Goal: Transaction & Acquisition: Purchase product/service

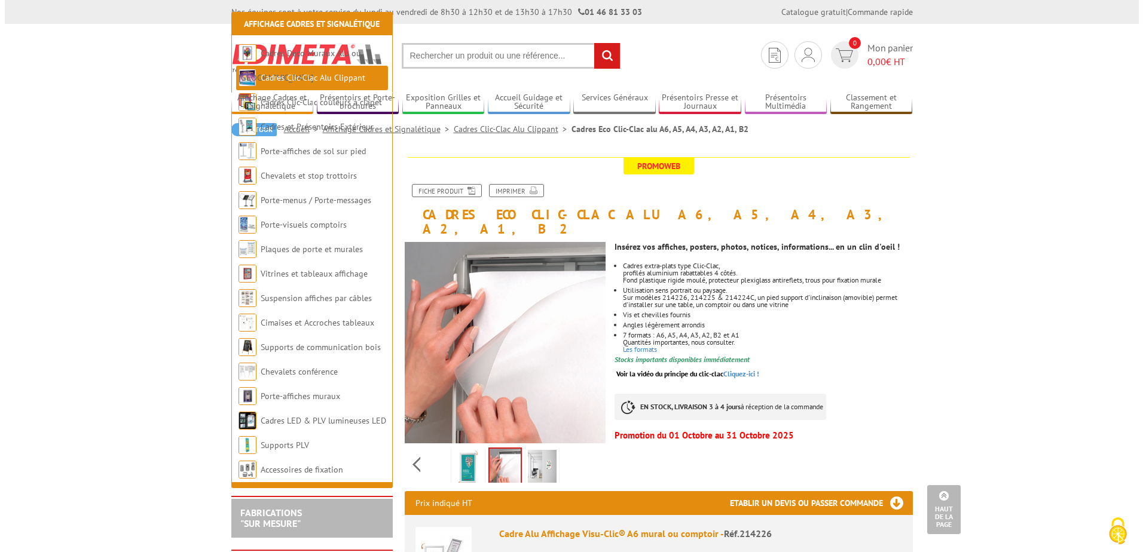
scroll to position [1076, 0]
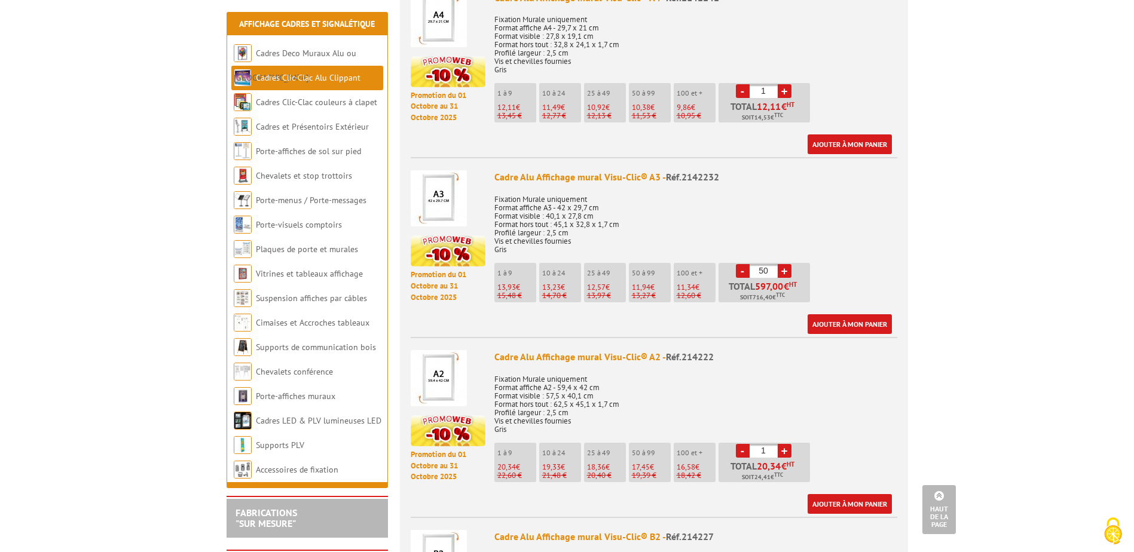
click at [557, 282] on span "13,23" at bounding box center [551, 287] width 19 height 10
drag, startPoint x: 774, startPoint y: 257, endPoint x: 744, endPoint y: 254, distance: 30.6
click at [744, 263] on li "- 50 + Total 597,00 € HT Soit 716,40 € TTC" at bounding box center [764, 282] width 91 height 39
type input "24"
click at [839, 314] on link "Ajouter à mon panier" at bounding box center [850, 324] width 84 height 20
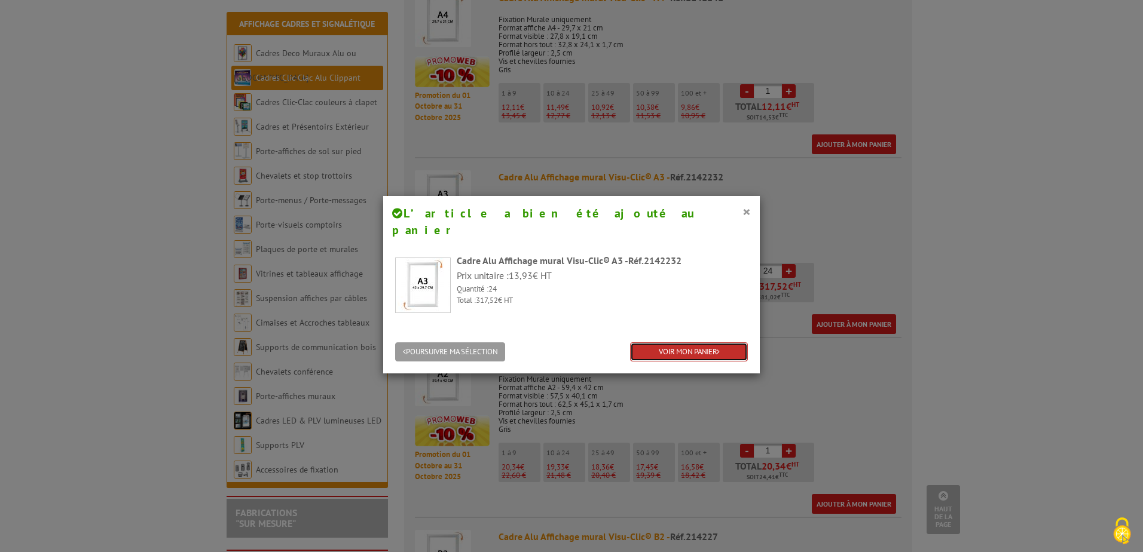
click at [705, 343] on link "VOIR MON PANIER" at bounding box center [689, 353] width 118 height 20
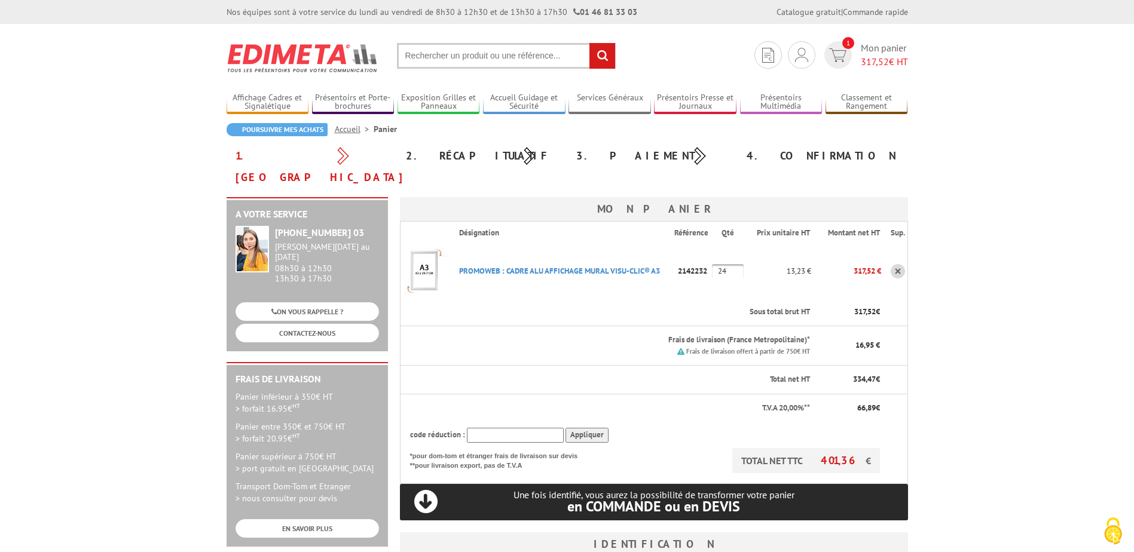
type input "anais.andre@tetra-hsse.fr"
click at [491, 428] on input "text" at bounding box center [515, 435] width 97 height 15
paste input "les "Barbouilles""
type input "les "Barbouilles""
drag, startPoint x: 530, startPoint y: 409, endPoint x: 466, endPoint y: 402, distance: 64.9
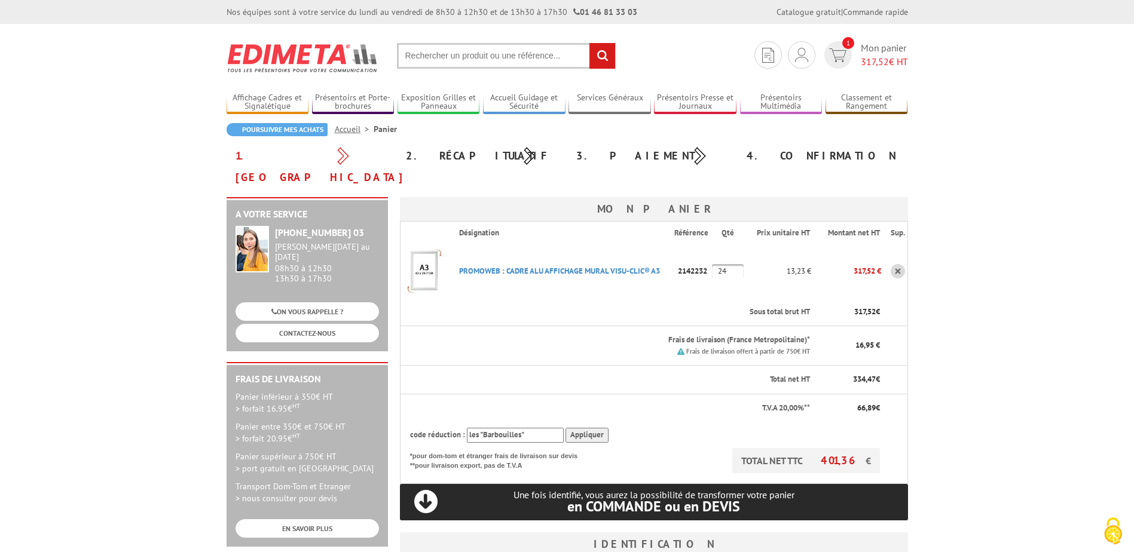
click at [466, 422] on th "code réduction : les "Barbouilles" Appliquer" at bounding box center [640, 435] width 481 height 26
type input "new10"
click at [569, 428] on input "Appliquer" at bounding box center [586, 435] width 43 height 15
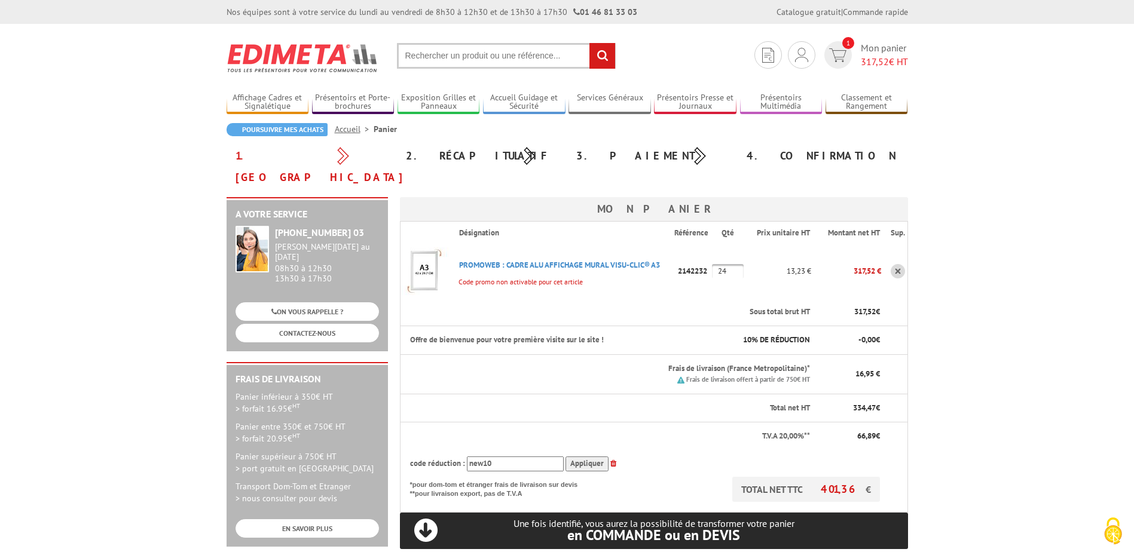
drag, startPoint x: 736, startPoint y: 248, endPoint x: 719, endPoint y: 245, distance: 17.6
click at [719, 264] on input "24" at bounding box center [728, 271] width 32 height 14
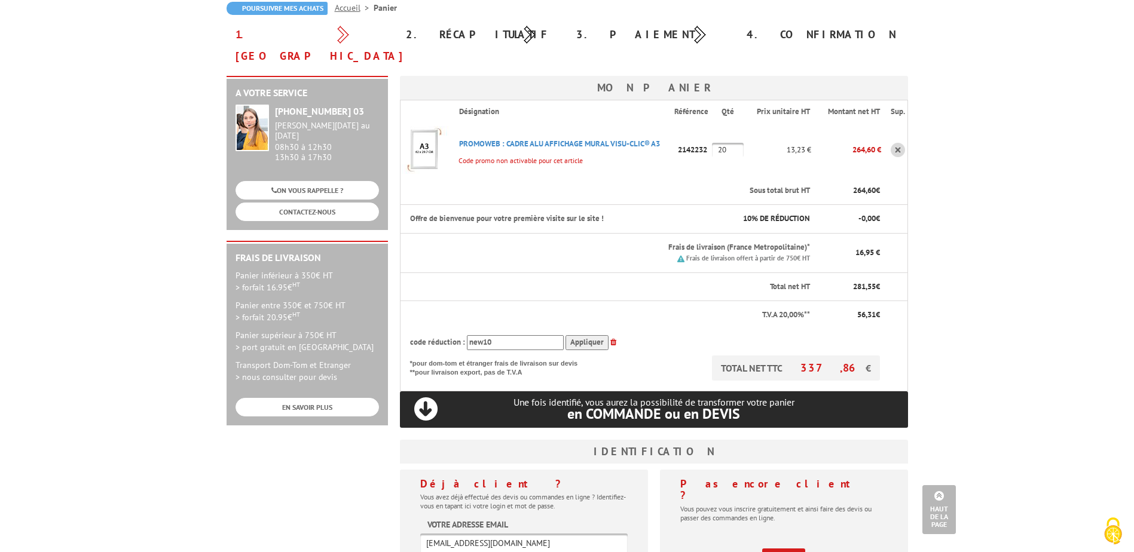
scroll to position [120, 0]
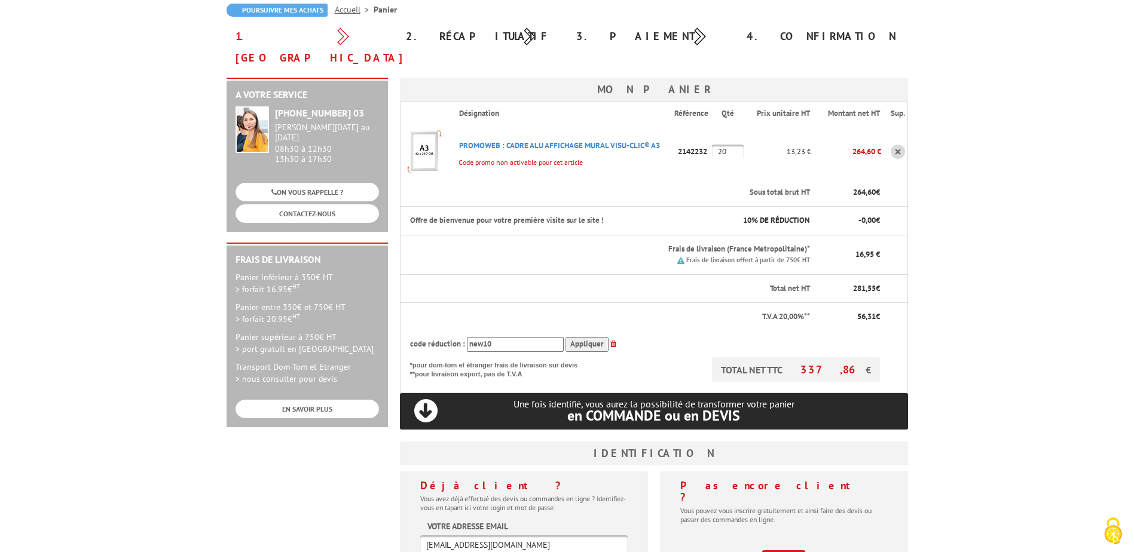
type input "2"
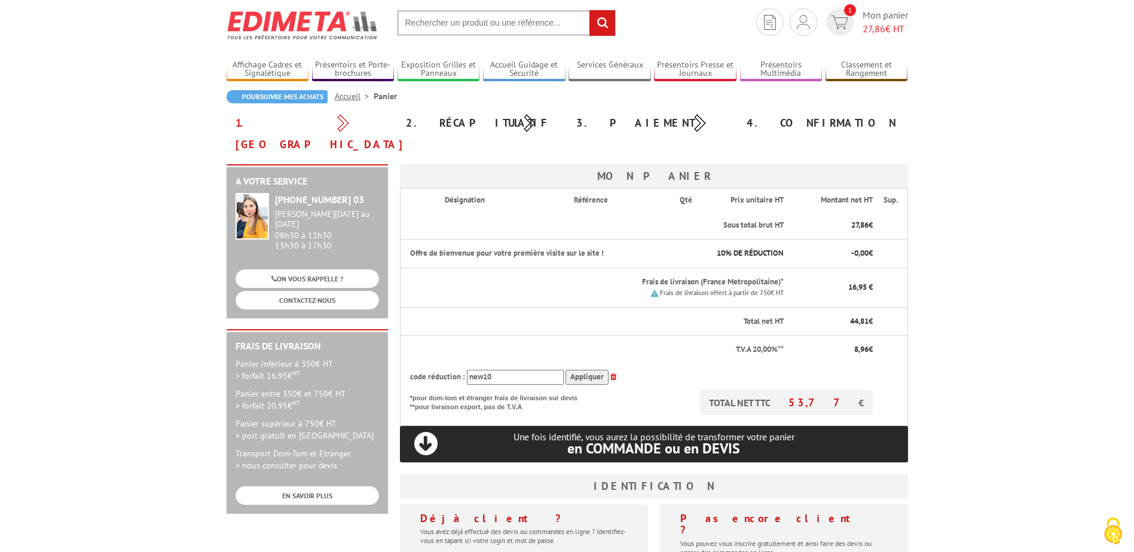
scroll to position [179, 0]
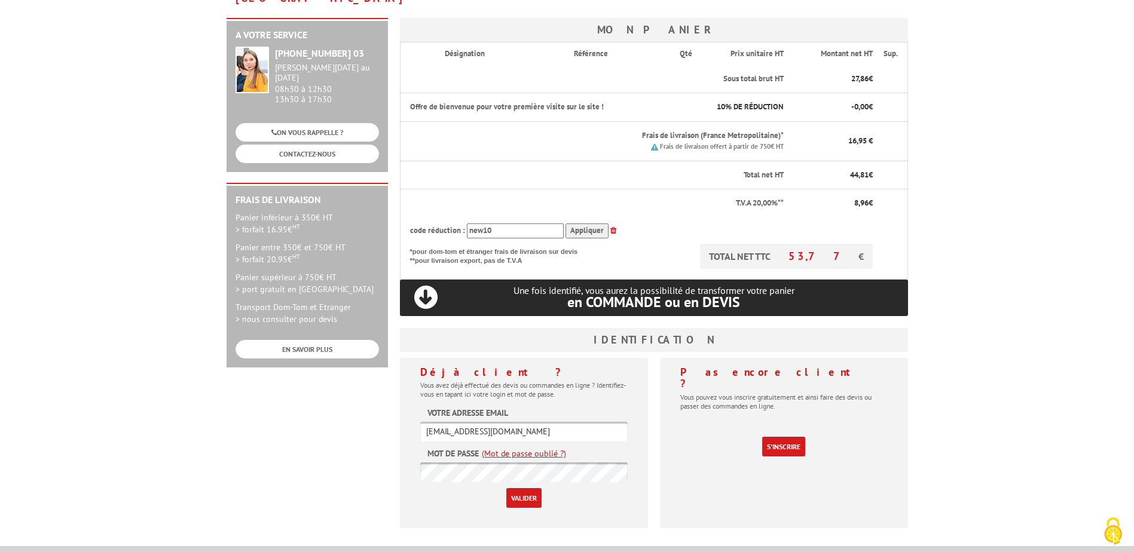
click at [535, 488] on input "Valider" at bounding box center [523, 498] width 35 height 20
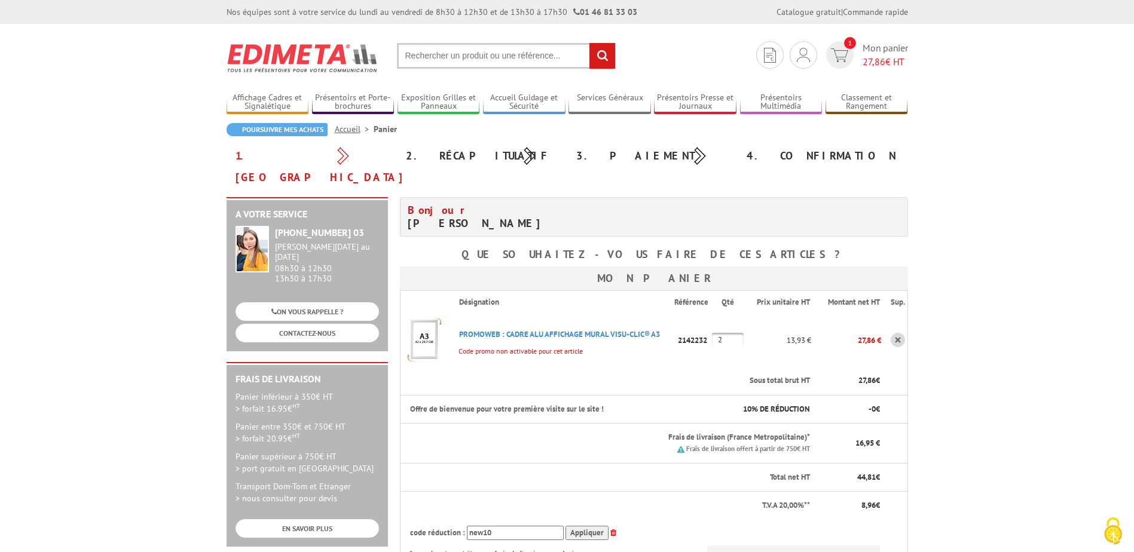
drag, startPoint x: 737, startPoint y: 319, endPoint x: 714, endPoint y: 317, distance: 23.4
click at [714, 333] on input "2" at bounding box center [728, 340] width 32 height 14
type input "10"
click at [977, 359] on body "Nos équipes sont à votre service du lundi au vendredi de 8h30 à 12h30 et de 13h…" at bounding box center [567, 525] width 1134 height 1051
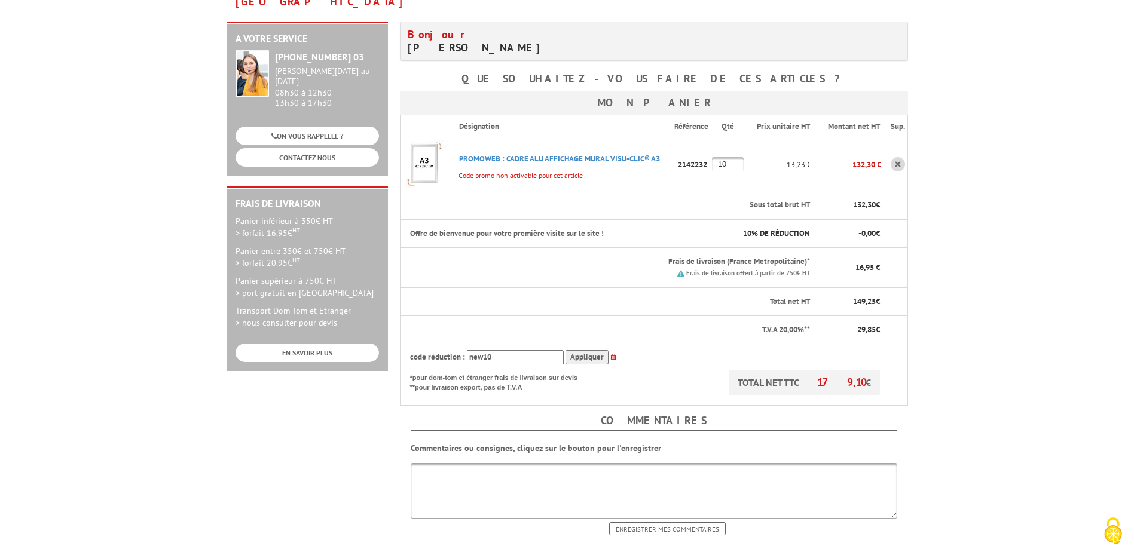
scroll to position [179, 0]
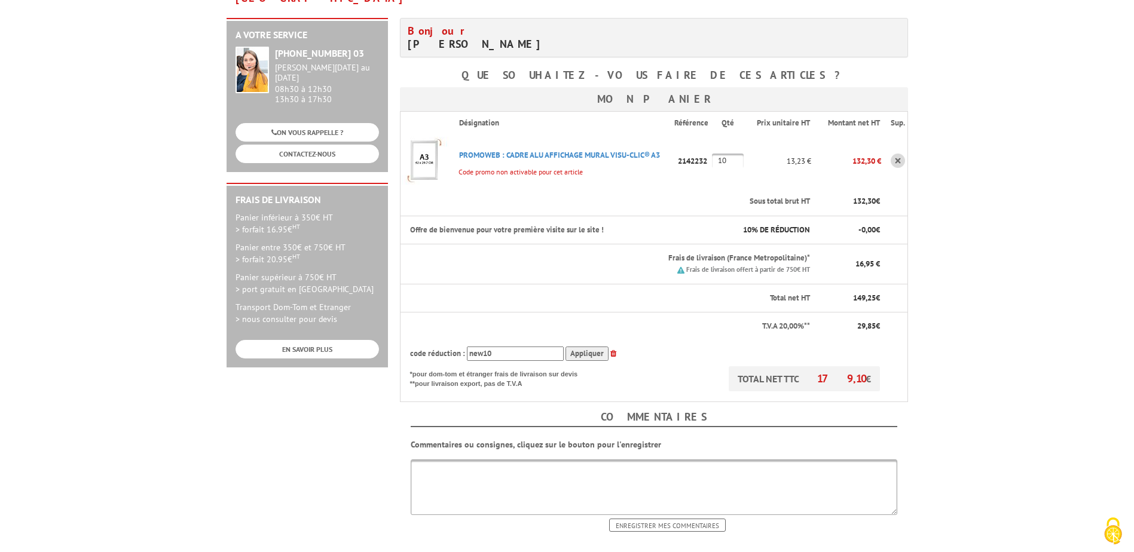
click at [426, 141] on img at bounding box center [425, 161] width 48 height 48
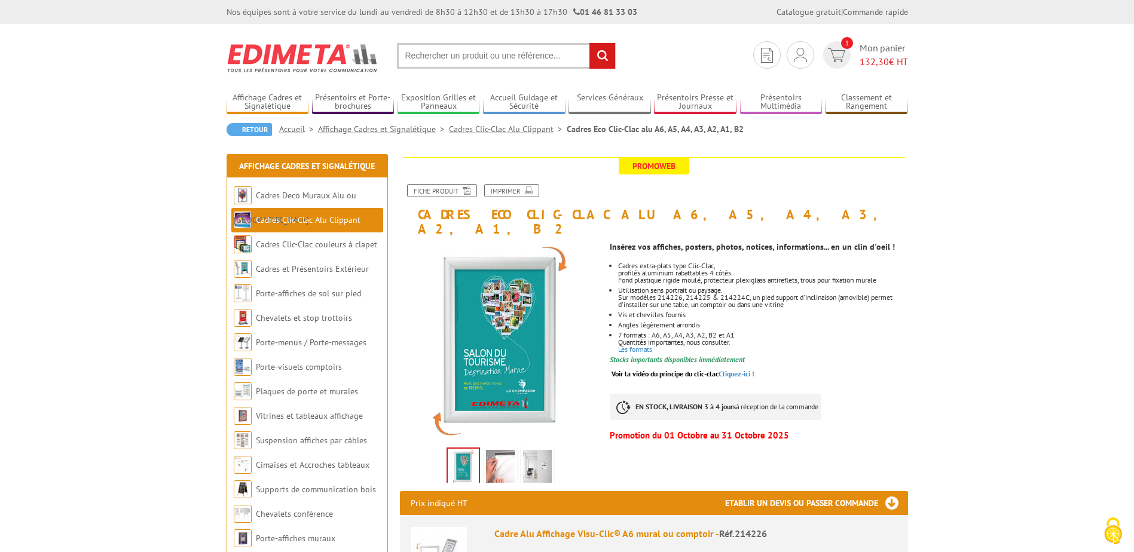
click at [541, 450] on img at bounding box center [537, 468] width 29 height 37
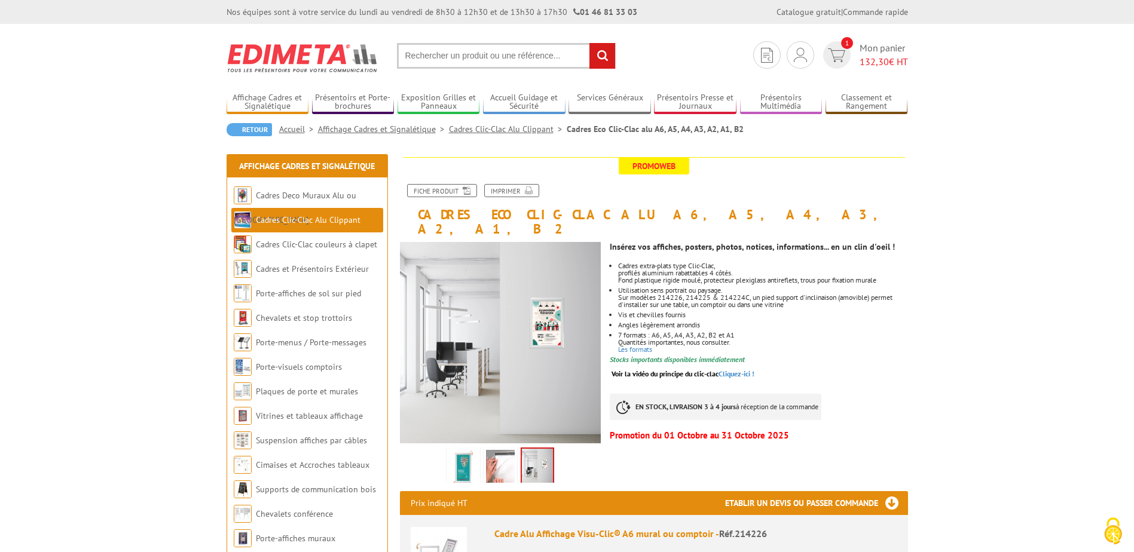
click at [496, 453] on img at bounding box center [500, 468] width 29 height 37
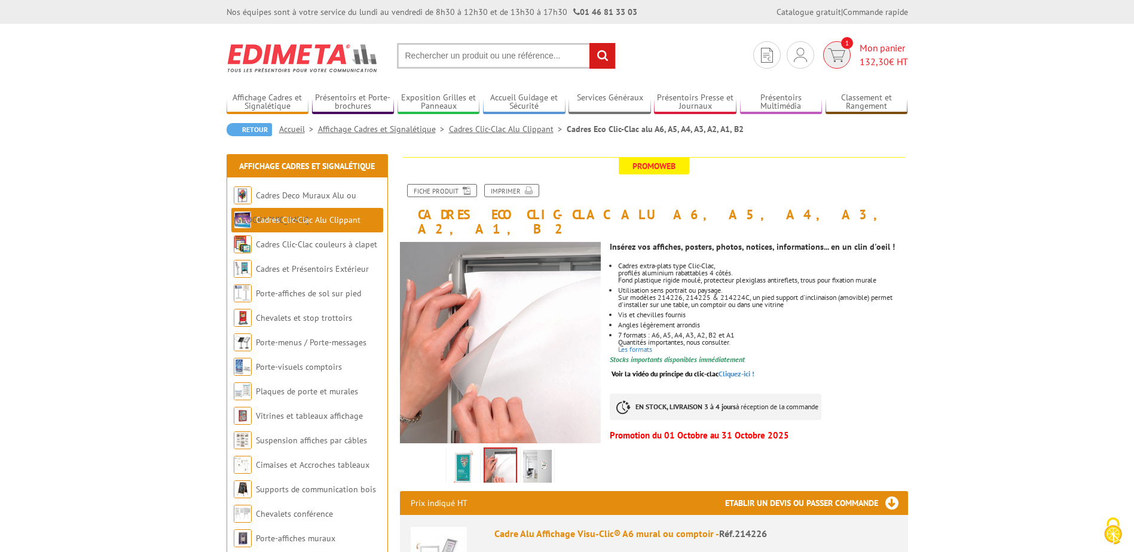
click at [842, 55] on img at bounding box center [836, 55] width 17 height 14
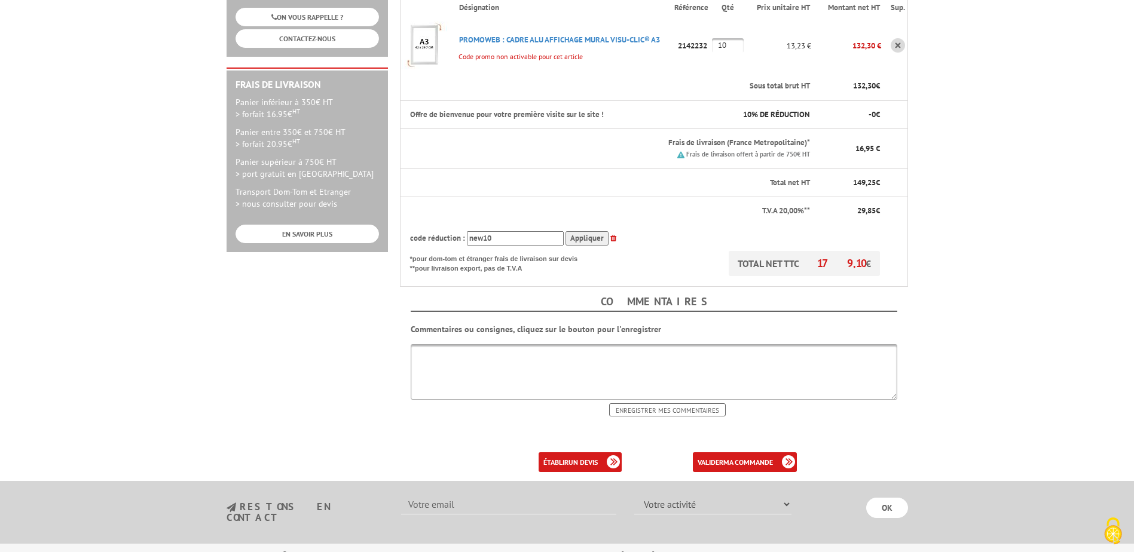
scroll to position [359, 0]
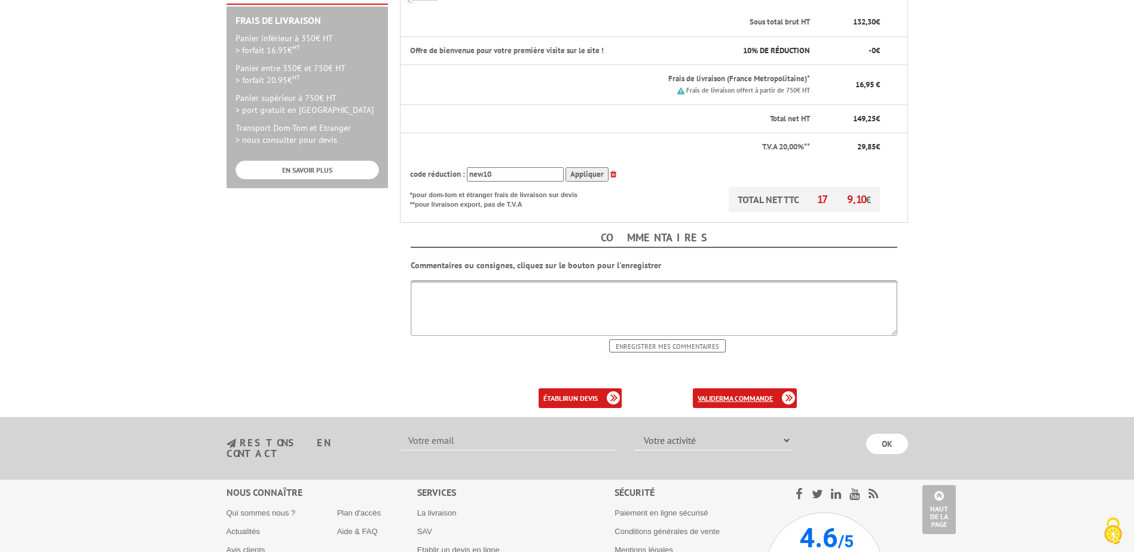
click at [753, 394] on b "ma commande" at bounding box center [748, 398] width 50 height 9
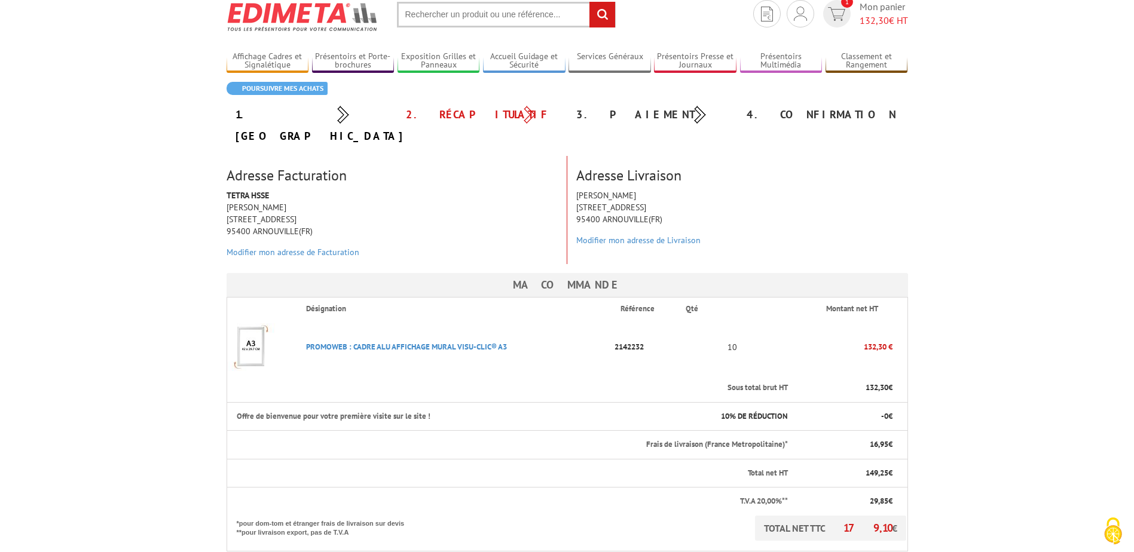
scroll to position [179, 0]
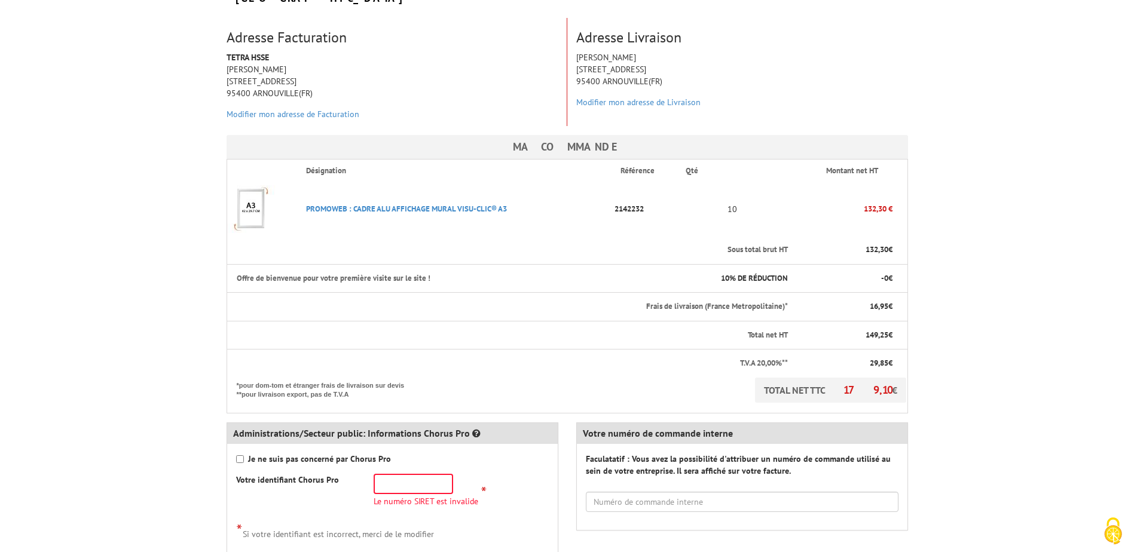
click at [266, 454] on strong "Je ne suis pas concerné par Chorus Pro" at bounding box center [319, 459] width 143 height 11
click at [244, 455] on input "Je ne suis pas concerné par Chorus Pro" at bounding box center [240, 459] width 8 height 8
checkbox input "true"
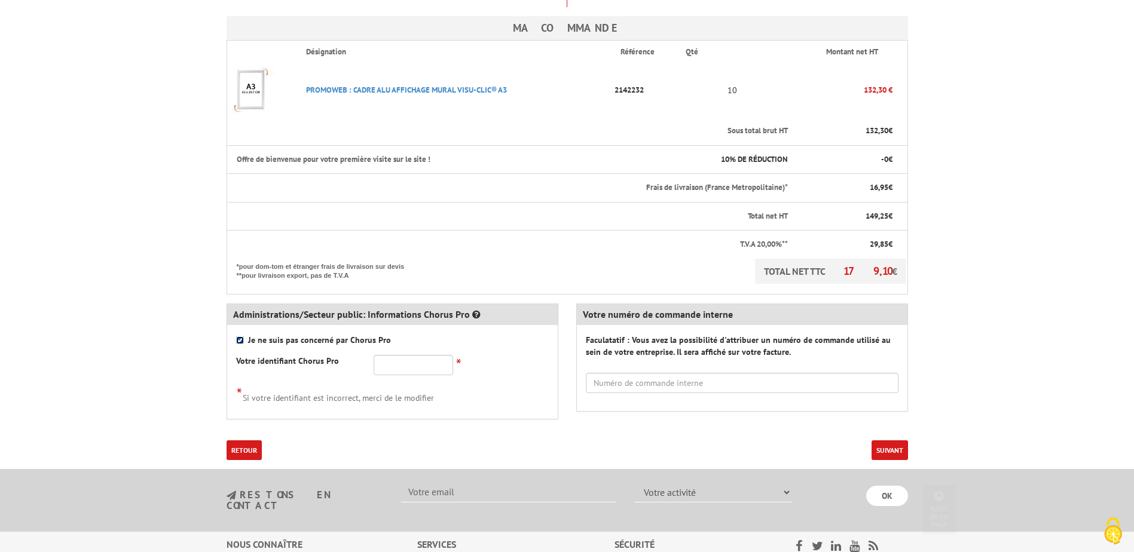
scroll to position [299, 0]
click at [886, 440] on button "Suivant" at bounding box center [890, 450] width 36 height 20
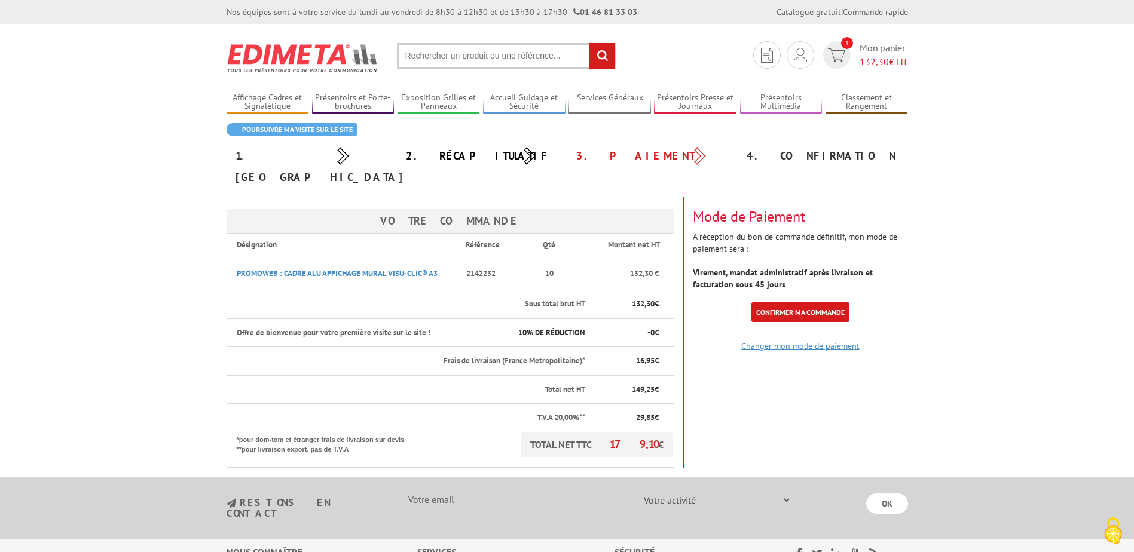
click at [822, 341] on link "Changer mon mode de paiement" at bounding box center [800, 346] width 118 height 11
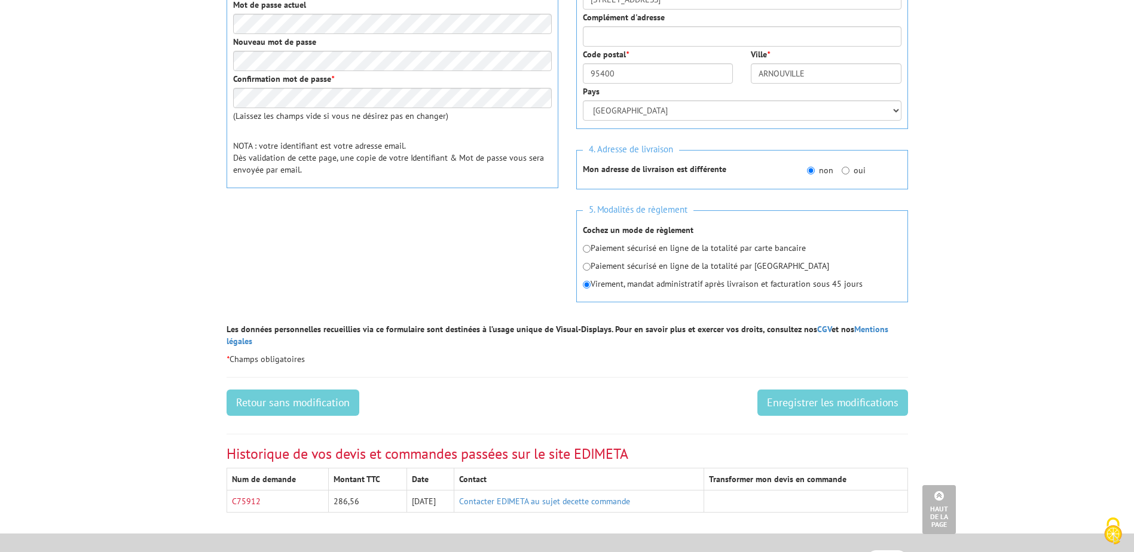
scroll to position [418, 0]
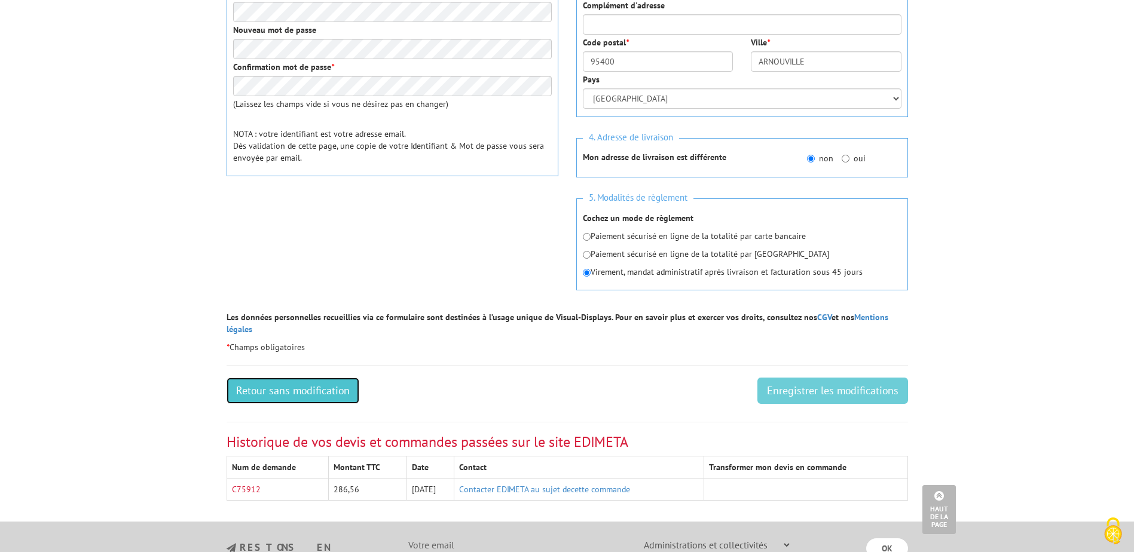
click at [292, 378] on link "Retour sans modification" at bounding box center [293, 391] width 133 height 26
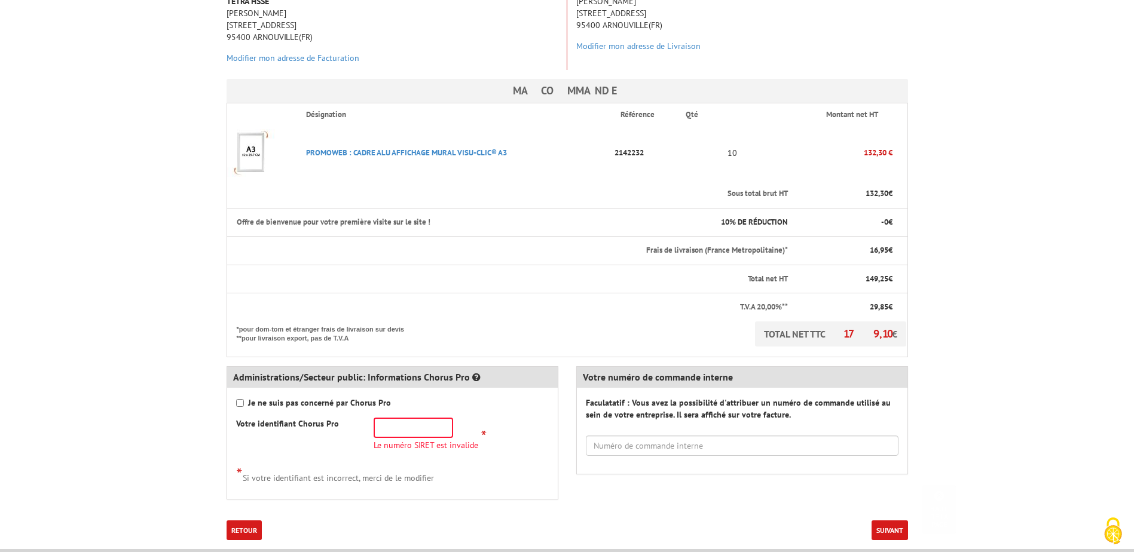
scroll to position [239, 0]
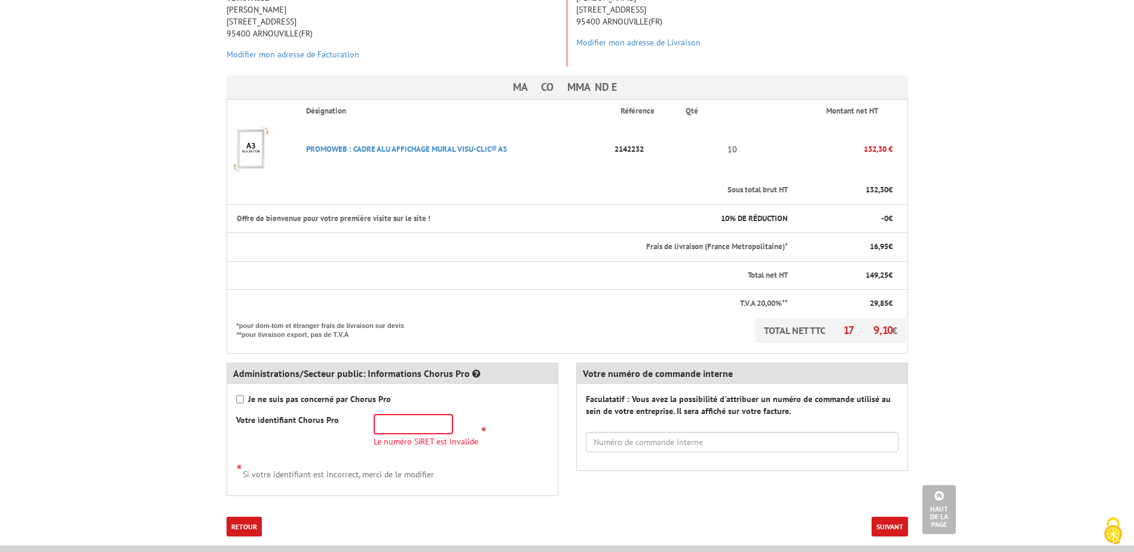
drag, startPoint x: 318, startPoint y: 380, endPoint x: 329, endPoint y: 382, distance: 11.5
click at [320, 394] on strong "Je ne suis pas concerné par Chorus Pro" at bounding box center [319, 399] width 143 height 11
click at [244, 396] on input "Je ne suis pas concerné par Chorus Pro" at bounding box center [240, 400] width 8 height 8
checkbox input "true"
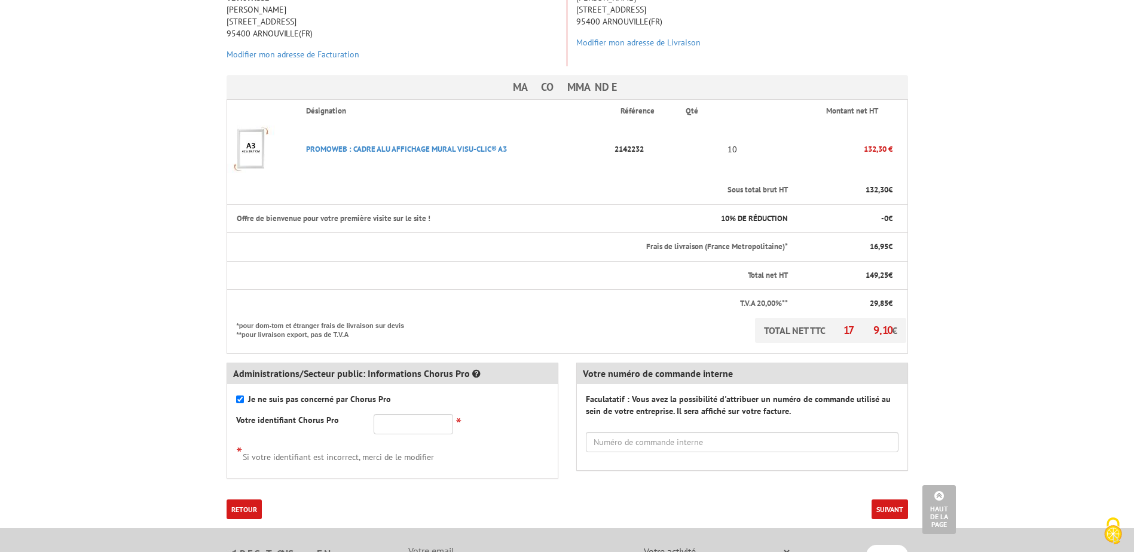
click at [897, 500] on button "Suivant" at bounding box center [890, 510] width 36 height 20
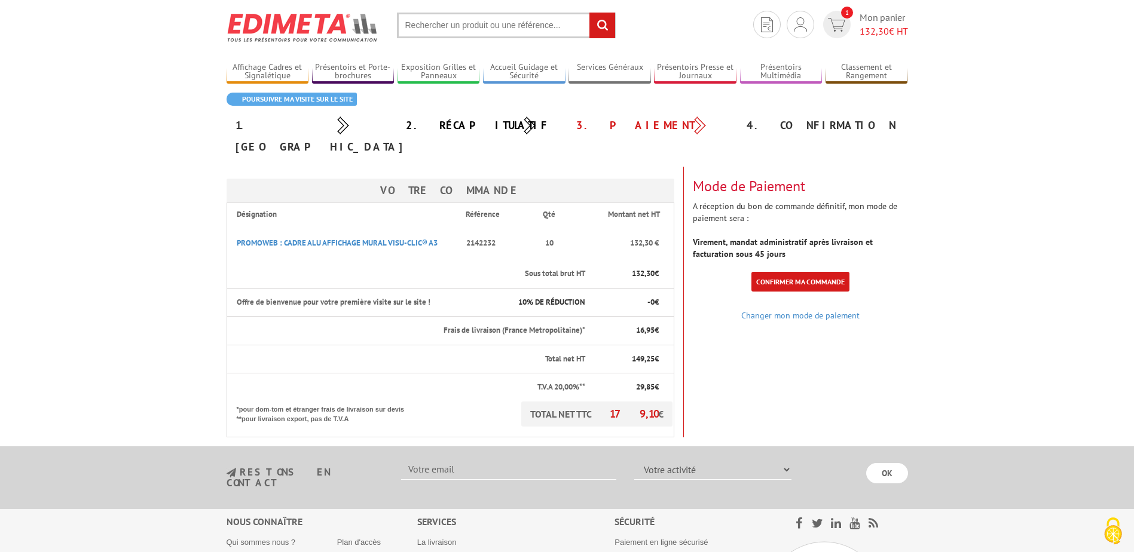
scroll to position [60, 0]
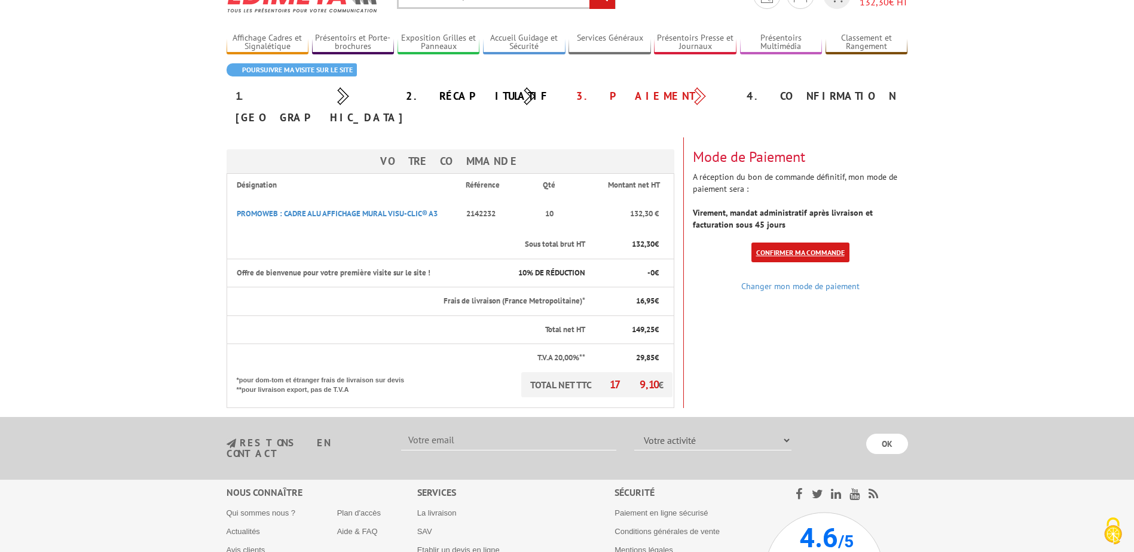
click at [810, 243] on link "Confirmer ma commande" at bounding box center [800, 253] width 98 height 20
